Goal: Task Accomplishment & Management: Use online tool/utility

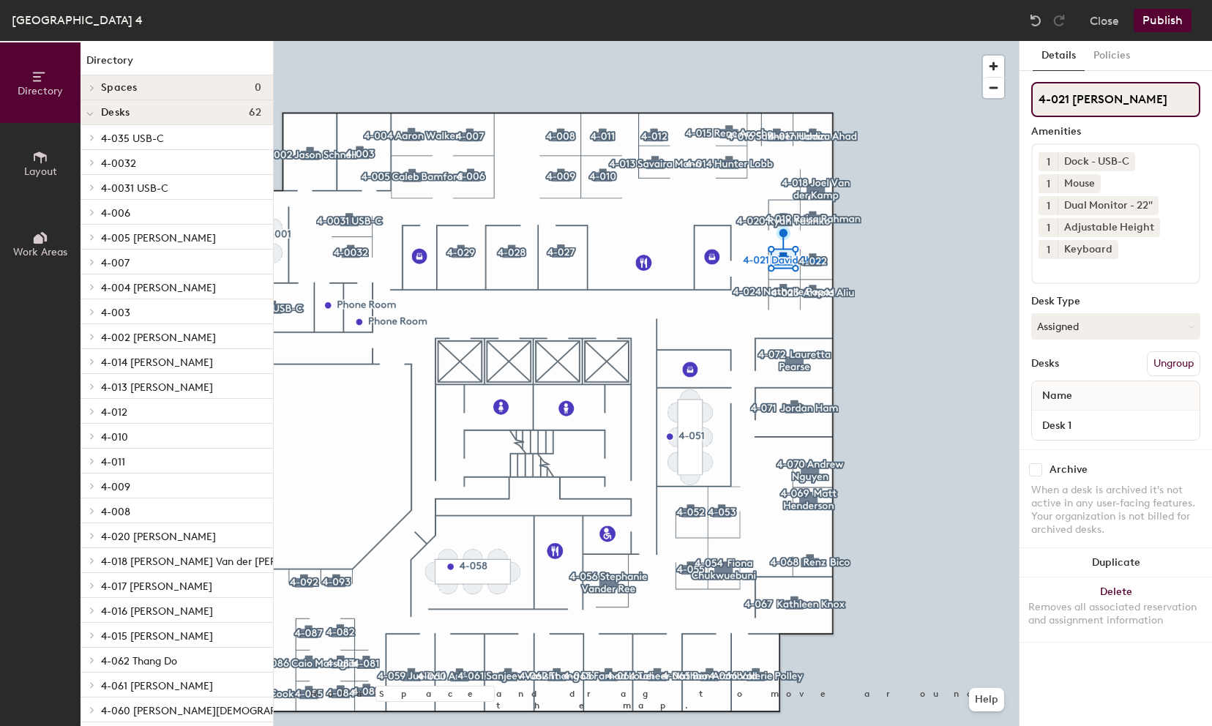
click at [1138, 100] on input "4-021 [PERSON_NAME]" at bounding box center [1115, 99] width 169 height 35
type input "4-021"
click at [1053, 327] on button "Assigned" at bounding box center [1115, 326] width 169 height 26
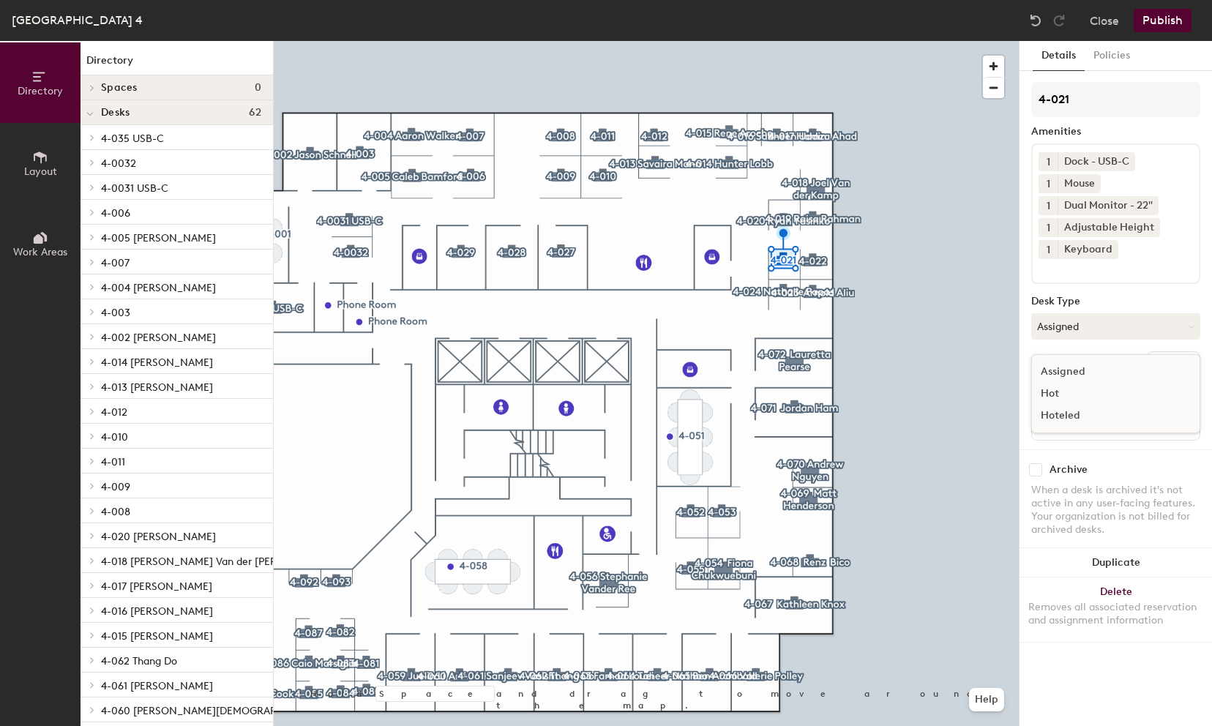
click at [1072, 414] on div "Hoteled" at bounding box center [1105, 416] width 146 height 22
click at [1157, 24] on button "Publish" at bounding box center [1163, 20] width 58 height 23
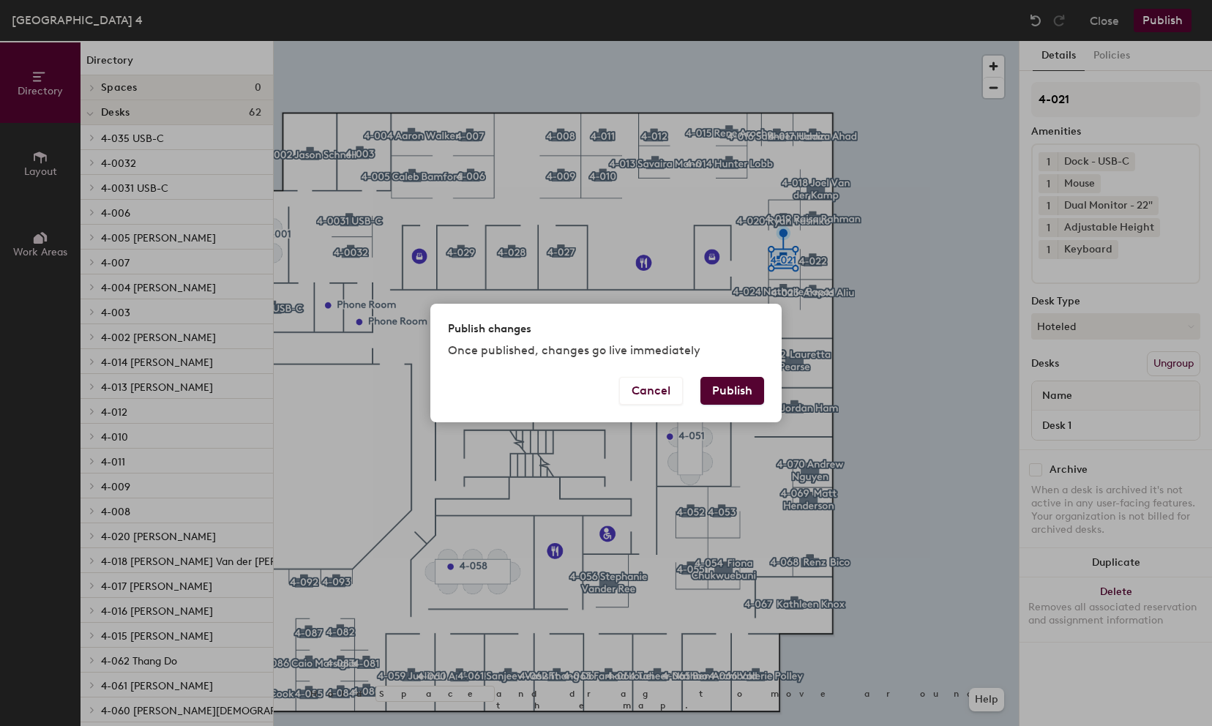
click at [717, 388] on button "Publish" at bounding box center [733, 391] width 64 height 28
